Goal: Task Accomplishment & Management: Use online tool/utility

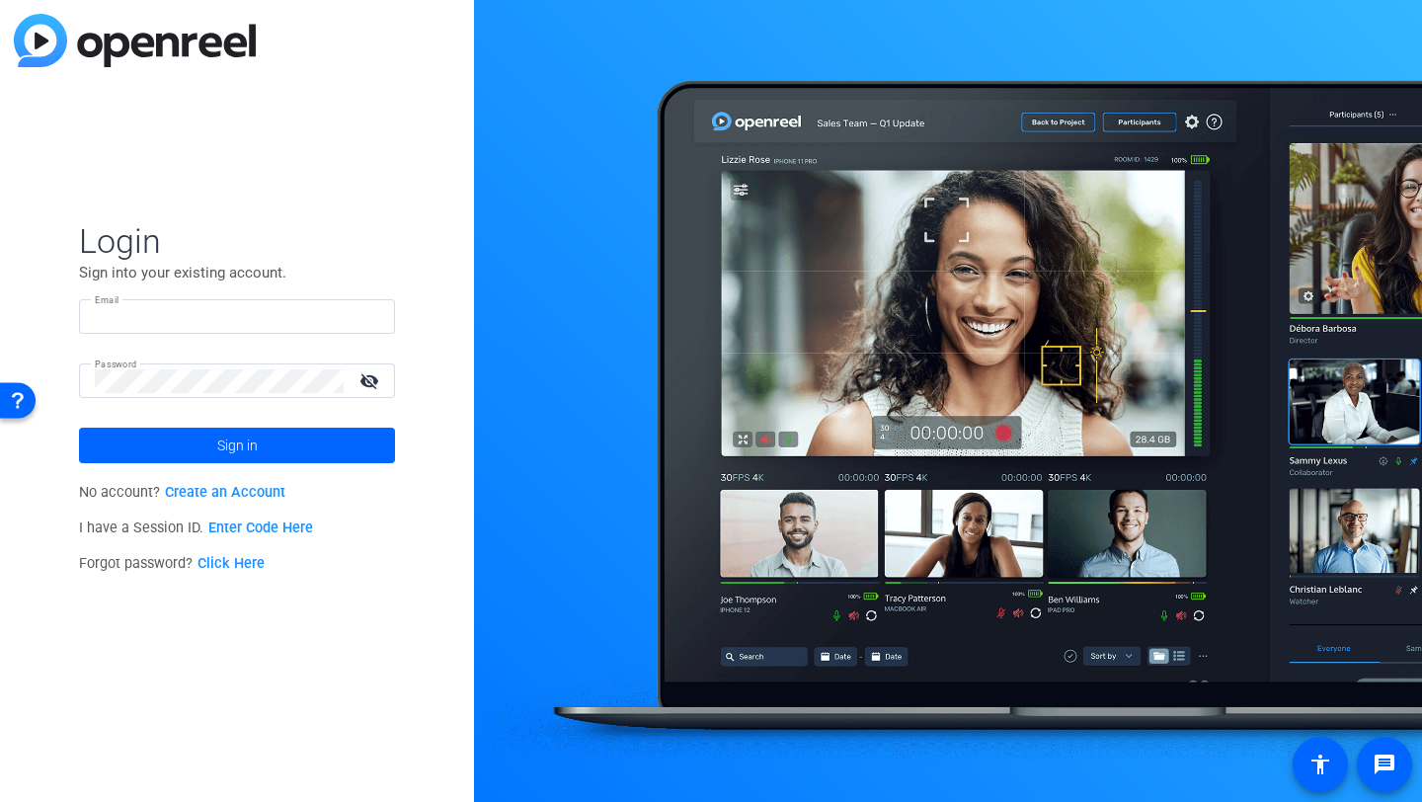
type input "bkerfoot@closertotruth.com"
click at [221, 317] on input "bkerfoot@closertotruth.com" at bounding box center [237, 317] width 284 height 24
click at [232, 250] on span "Login" at bounding box center [237, 240] width 316 height 41
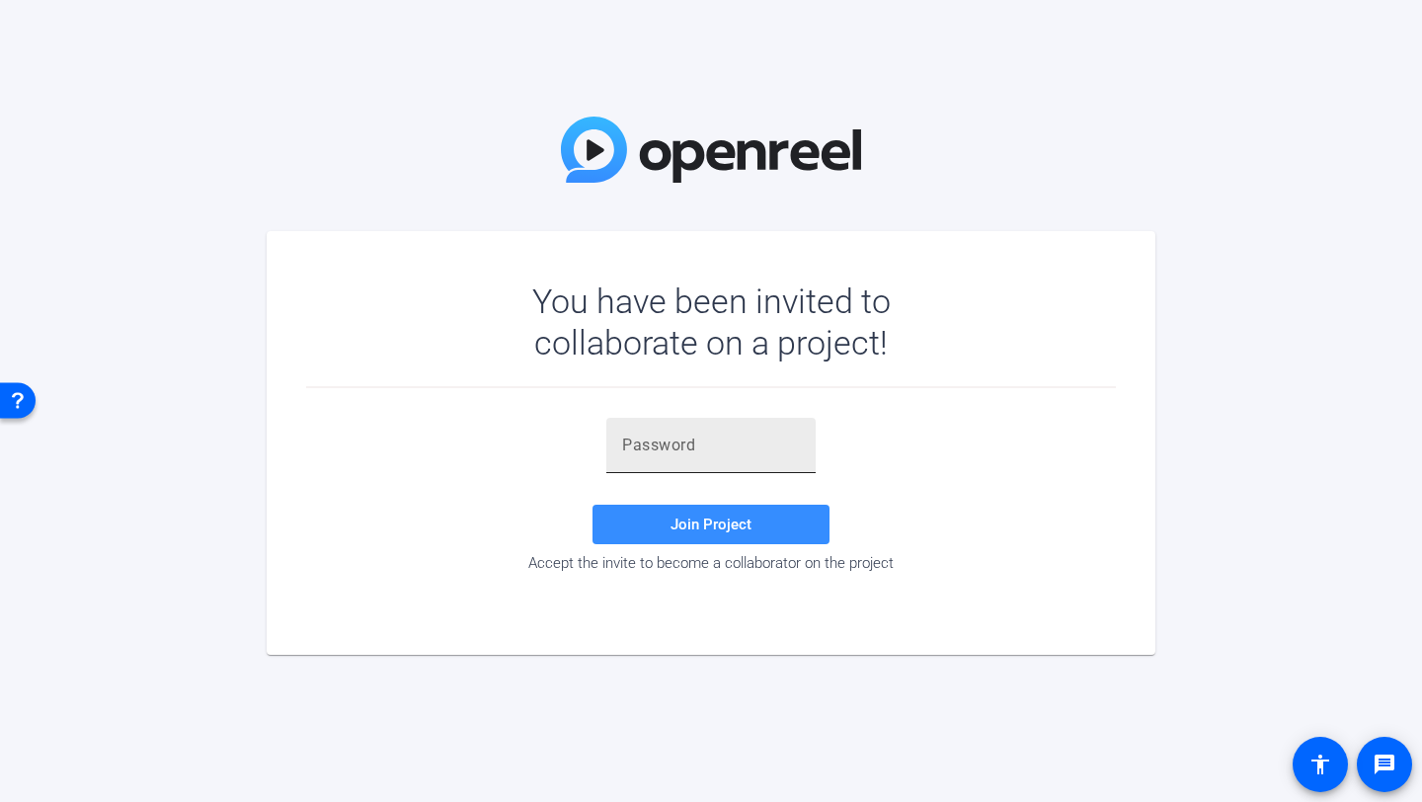
click at [695, 430] on div at bounding box center [711, 445] width 178 height 55
paste input "xJ()tz"
type input "xJ()tz"
click at [701, 533] on span at bounding box center [711, 524] width 237 height 47
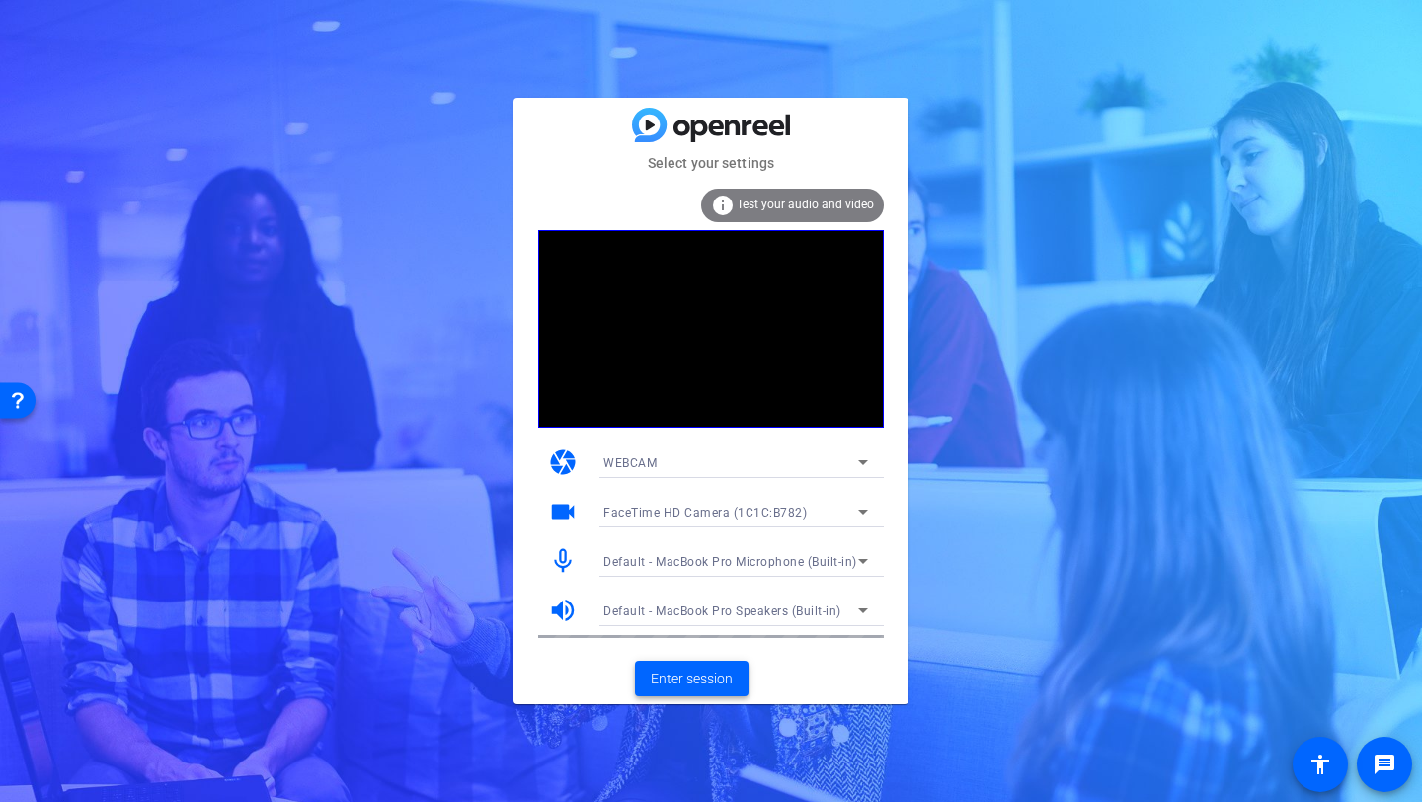
click at [683, 682] on span "Enter session" at bounding box center [692, 679] width 82 height 21
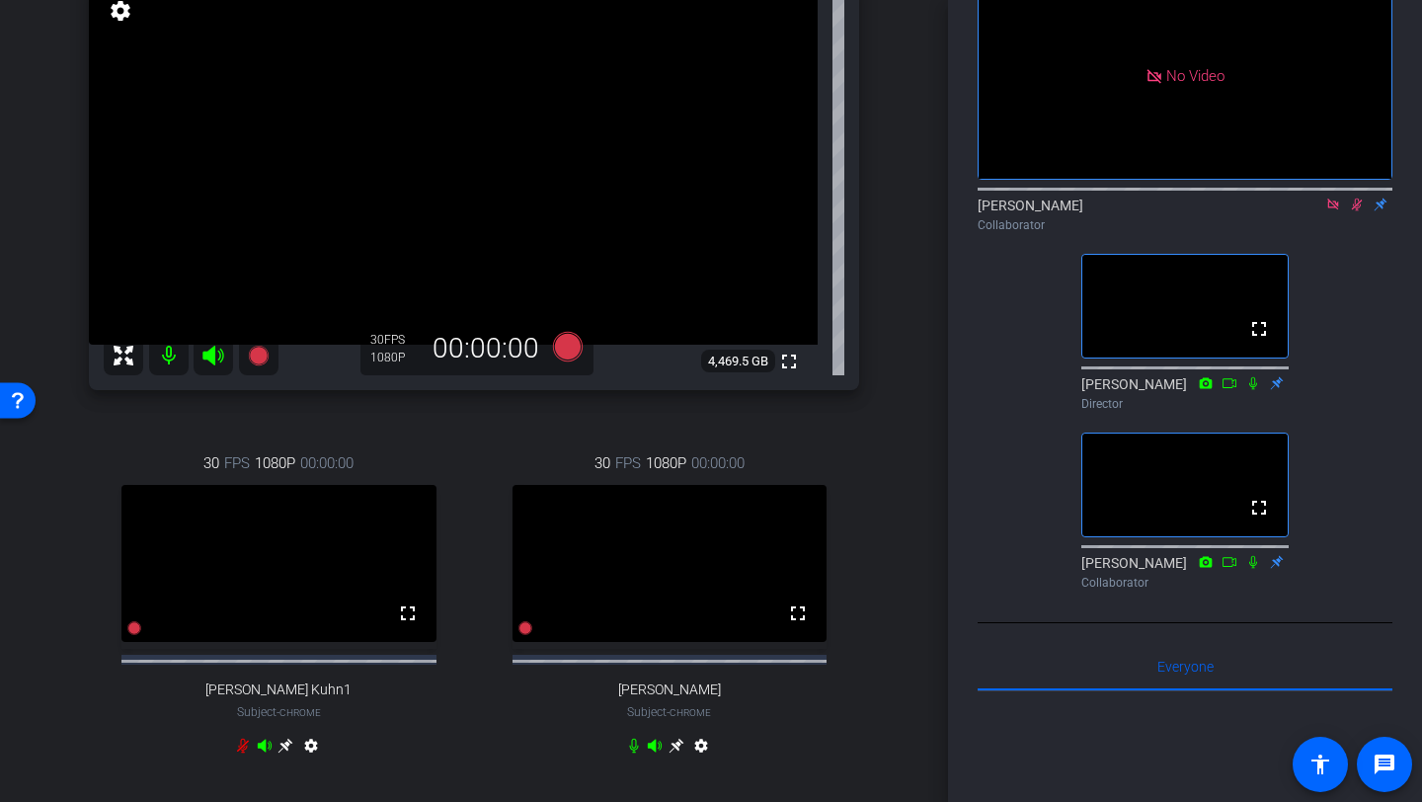
scroll to position [174, 0]
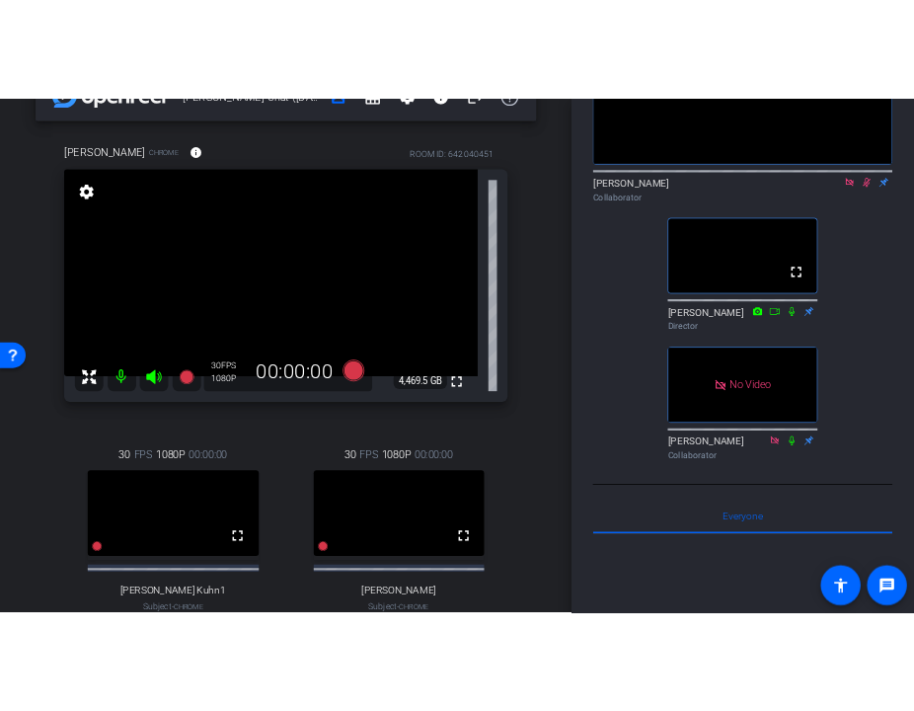
scroll to position [61, 0]
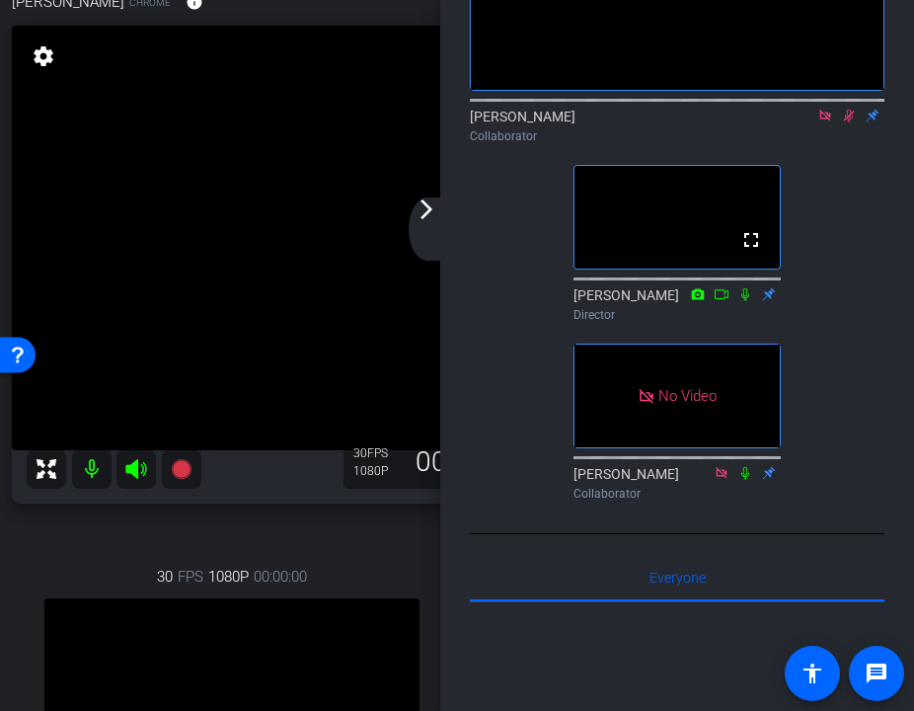
click at [425, 225] on div "arrow_back_ios_new arrow_forward_ios" at bounding box center [429, 229] width 41 height 63
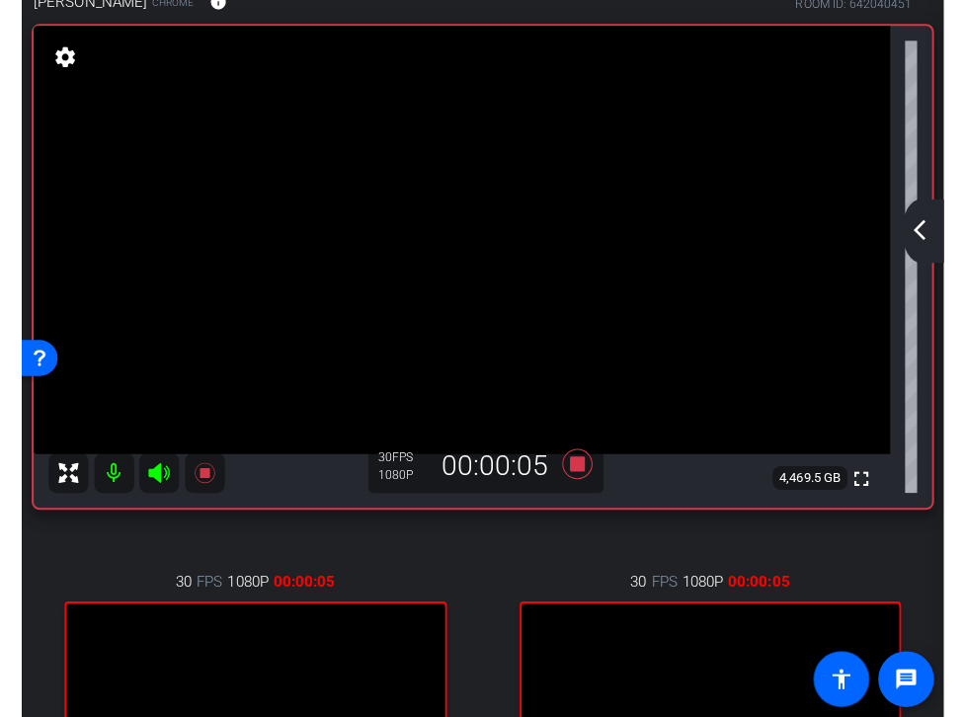
scroll to position [585, 0]
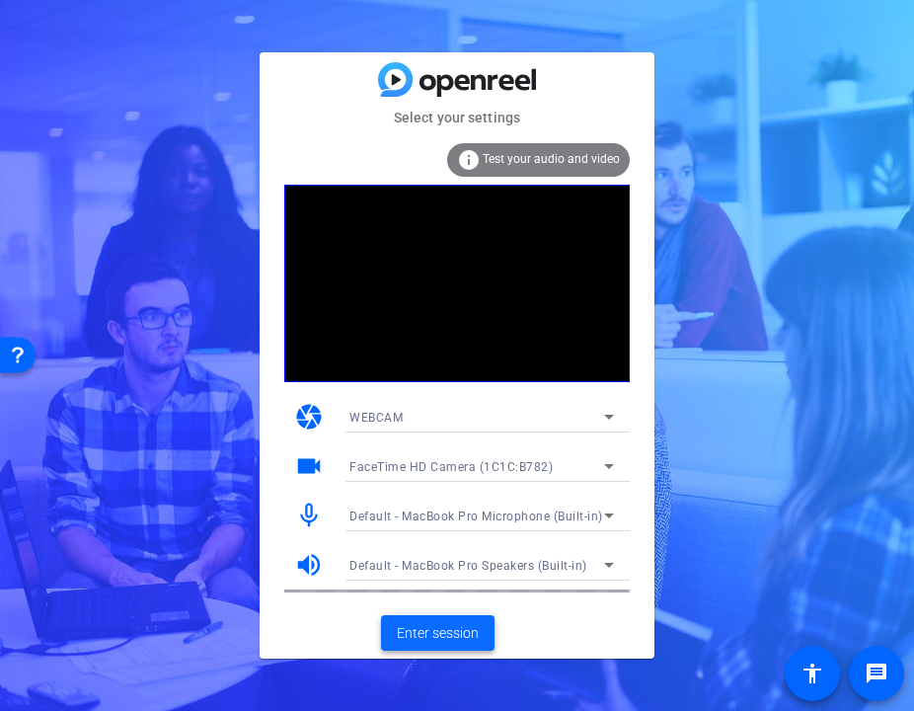
click at [449, 632] on span "Enter session" at bounding box center [438, 633] width 82 height 21
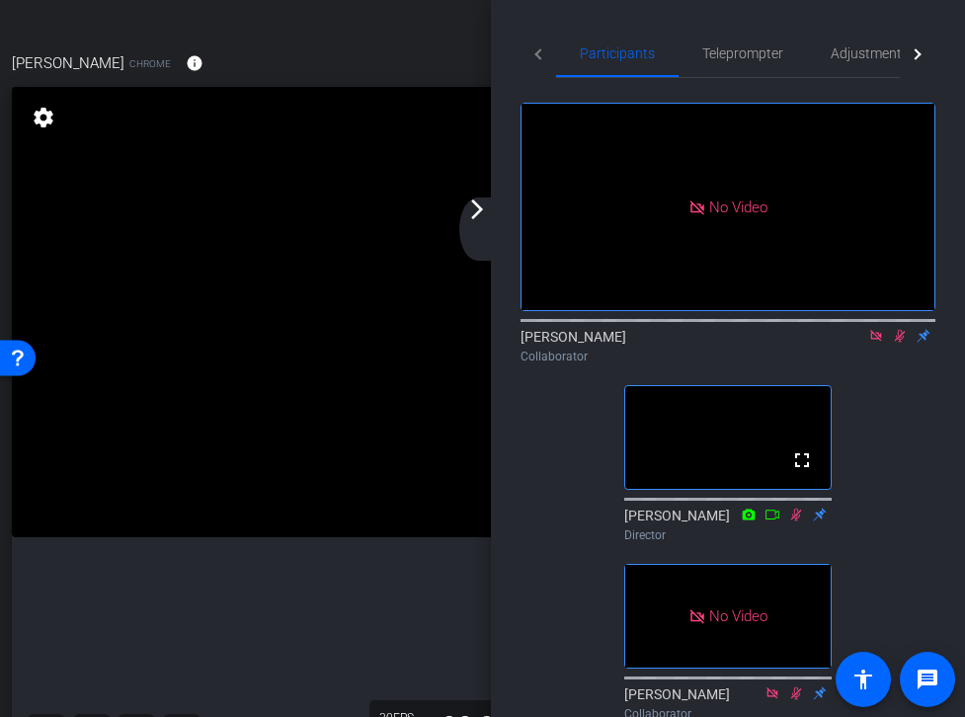
click at [479, 206] on mat-icon "arrow_forward_ios" at bounding box center [477, 210] width 24 height 24
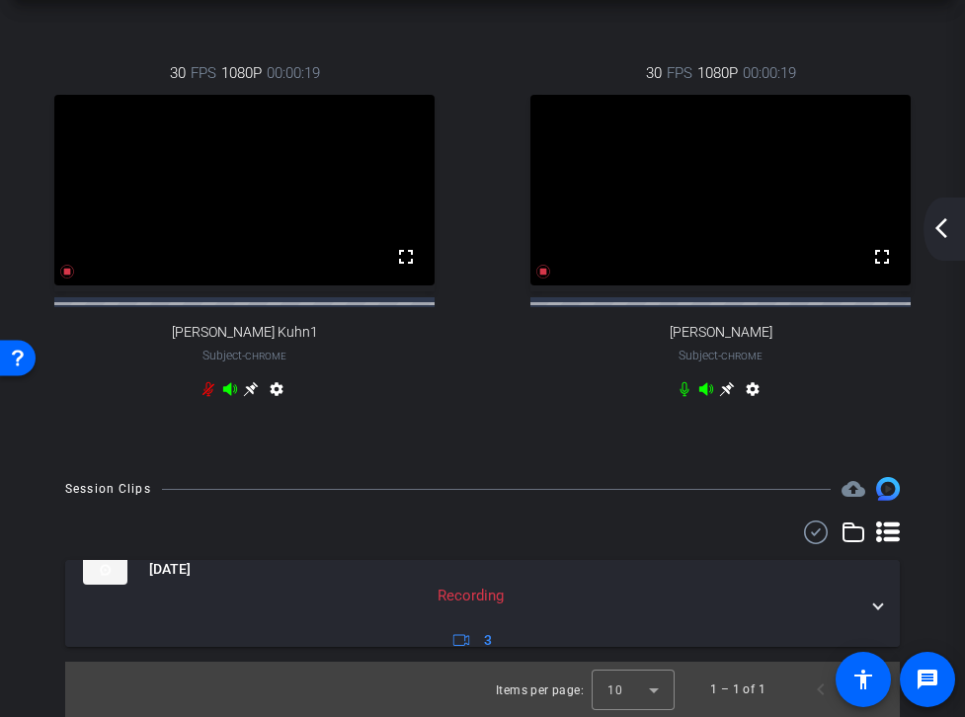
scroll to position [786, 0]
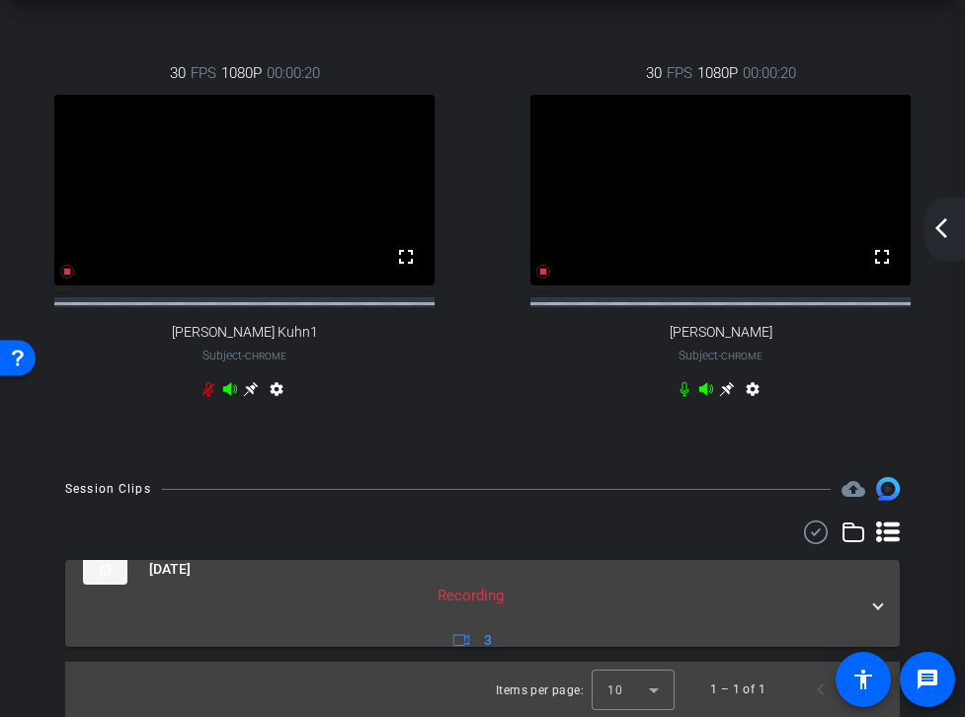
click at [757, 614] on mat-panel-description "Recording 3" at bounding box center [470, 619] width 775 height 68
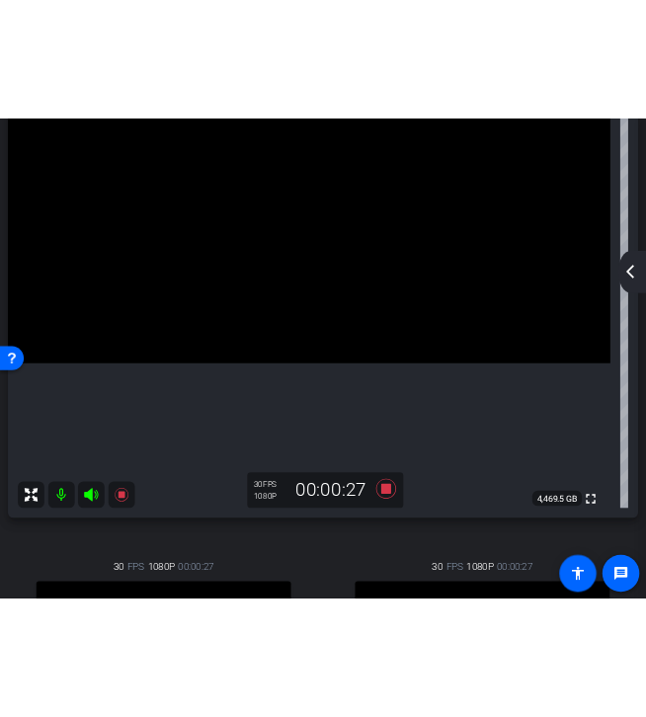
scroll to position [171, 0]
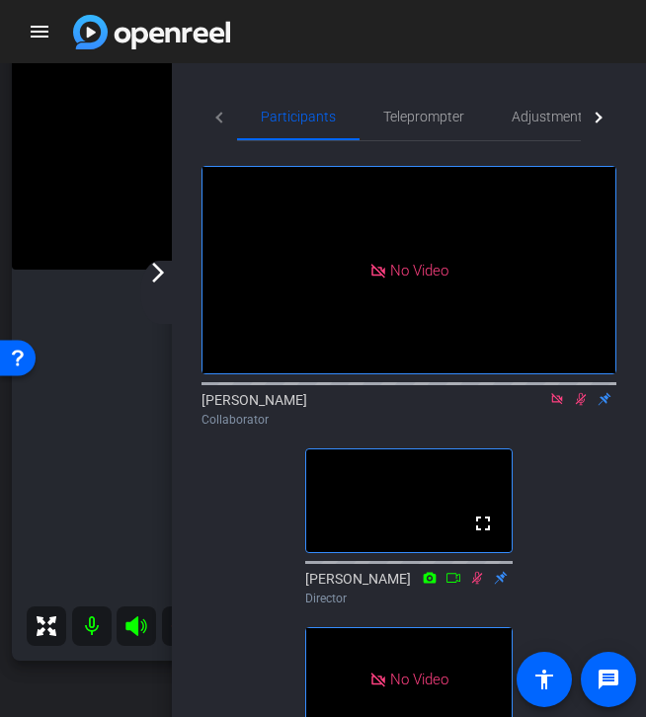
click at [151, 288] on div "arrow_back_ios_new arrow_forward_ios" at bounding box center [160, 292] width 41 height 63
